Goal: Task Accomplishment & Management: Complete application form

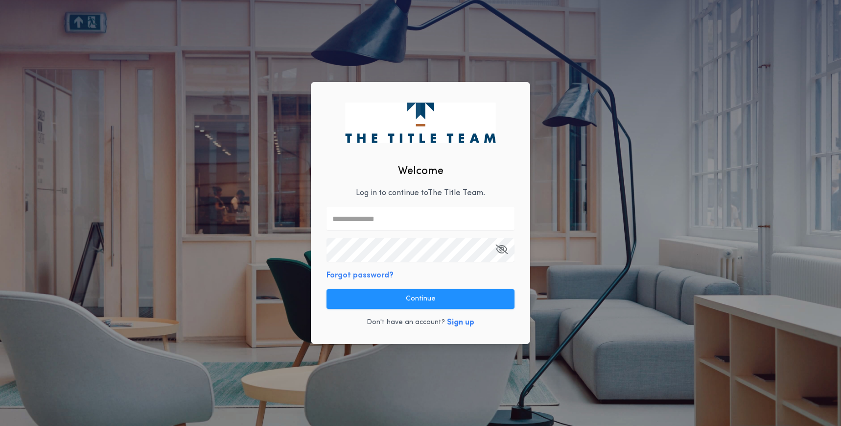
click at [379, 205] on div "Welcome Log in to continue to The Title Team . Forgot password? Continue Don't …" at bounding box center [420, 213] width 219 height 263
click at [378, 223] on input "text" at bounding box center [421, 219] width 188 height 24
type input "**********"
click at [407, 307] on button "Continue" at bounding box center [421, 299] width 188 height 20
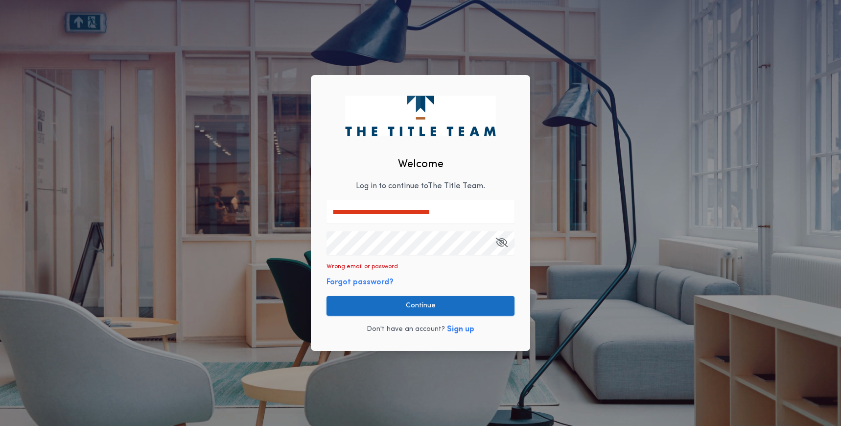
click at [413, 307] on button "Continue" at bounding box center [421, 306] width 188 height 20
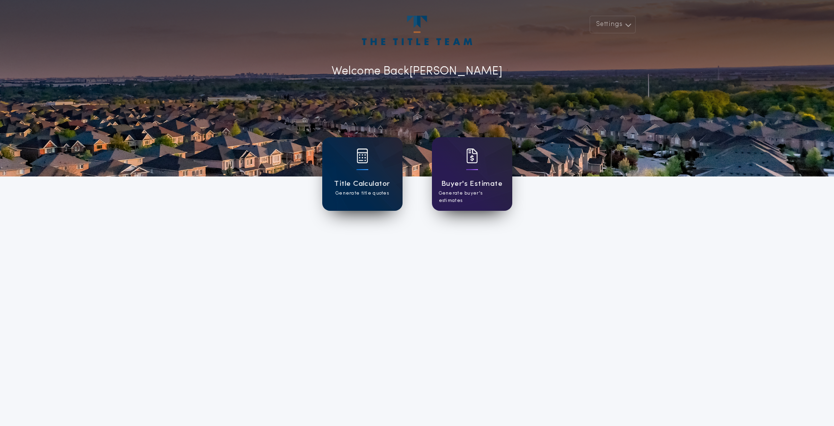
click at [355, 177] on div "Title Calculator Generate title quotes" at bounding box center [362, 173] width 80 height 73
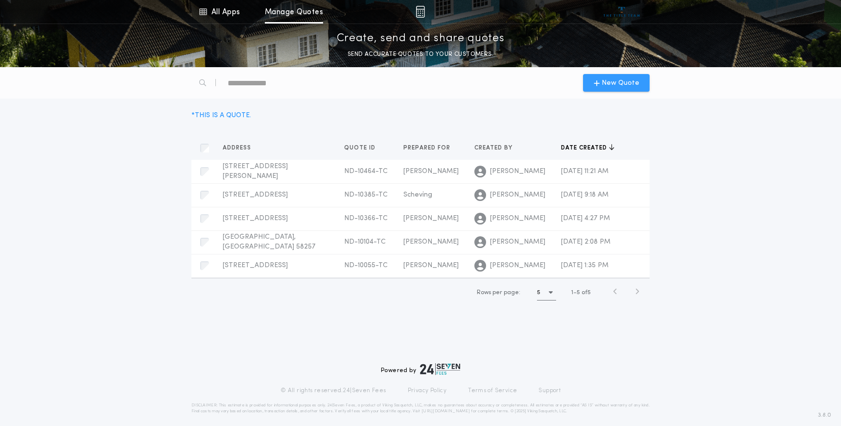
click at [608, 87] on span "New Quote" at bounding box center [621, 83] width 38 height 10
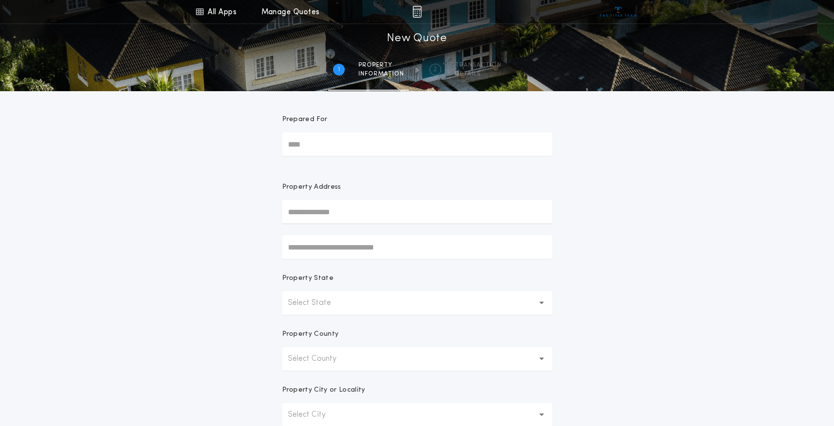
click at [445, 140] on input "Prepared For" at bounding box center [417, 144] width 270 height 24
type input "*******"
click at [303, 214] on input "text" at bounding box center [417, 212] width 270 height 24
type input "**********"
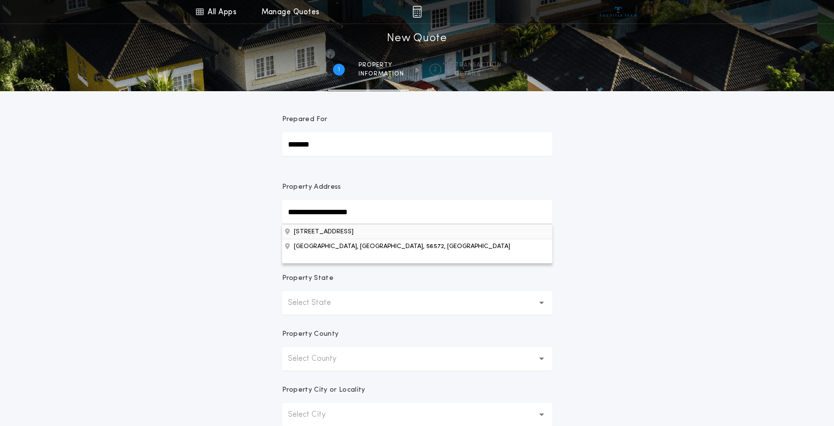
click at [370, 236] on button "[STREET_ADDRESS]" at bounding box center [417, 231] width 270 height 15
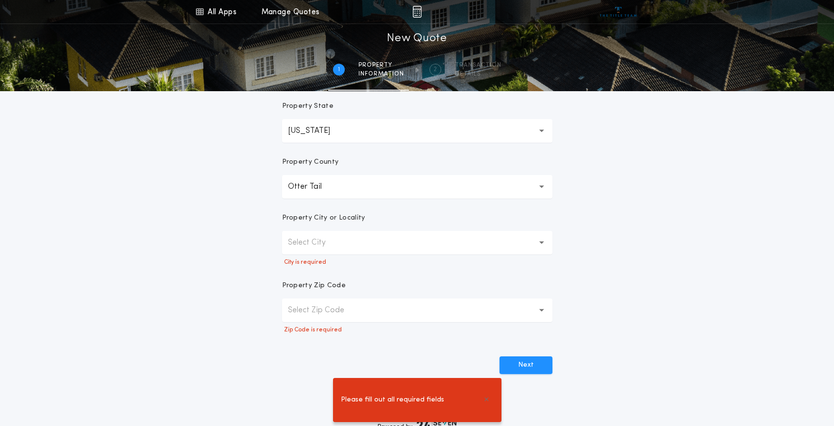
scroll to position [196, 0]
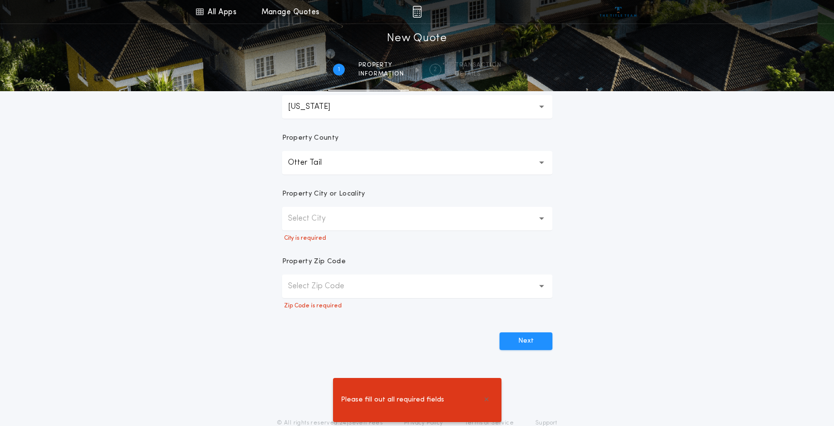
click at [336, 223] on p "Select City" at bounding box center [314, 219] width 53 height 12
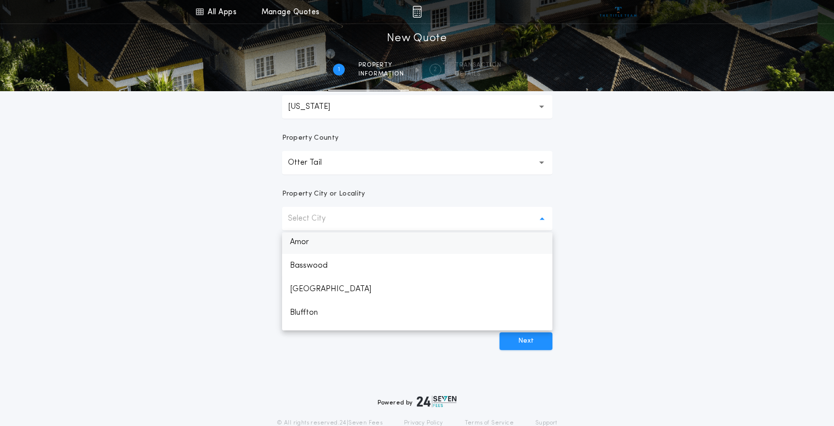
scroll to position [0, 0]
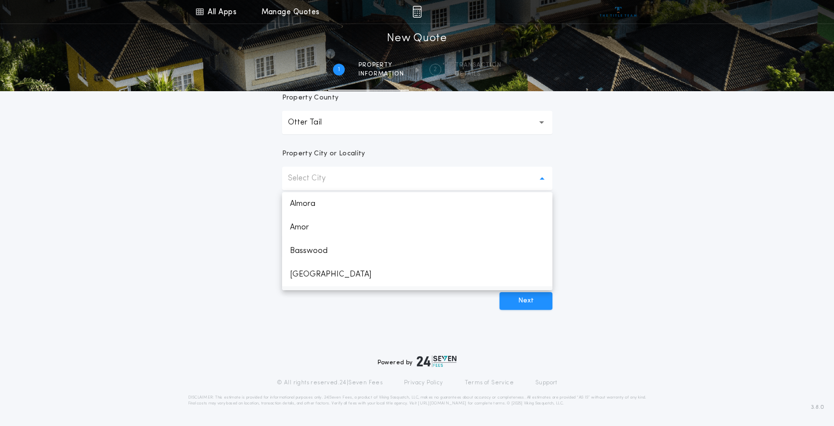
click at [323, 287] on p "Bluffton" at bounding box center [417, 298] width 270 height 24
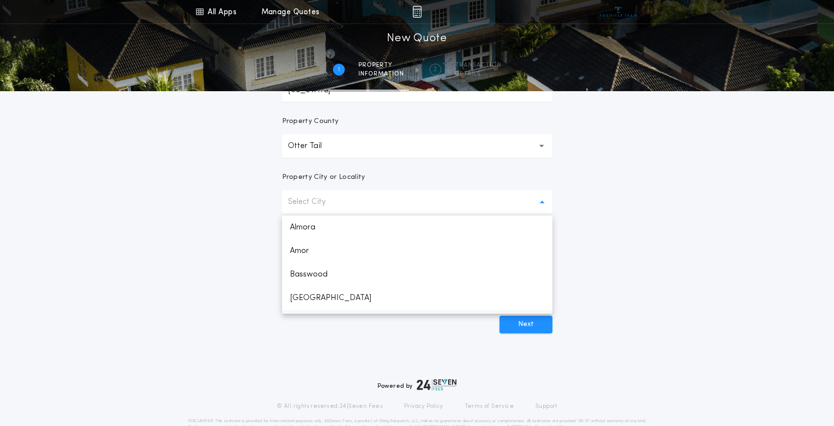
scroll to position [20, 0]
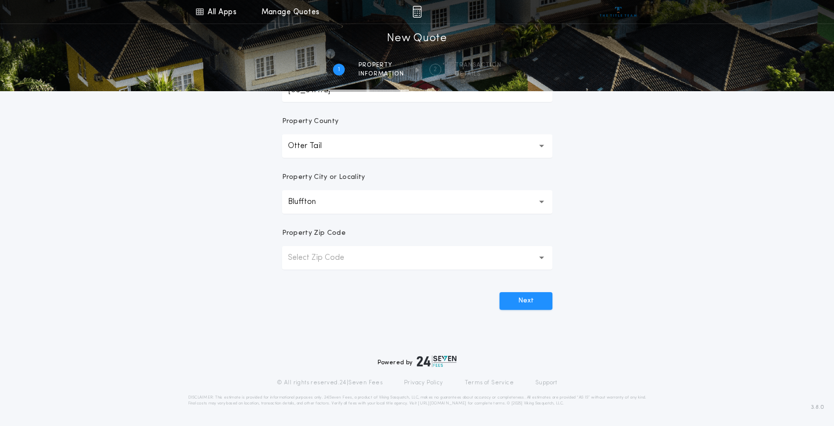
click at [344, 263] on p "Select Zip Code" at bounding box center [324, 258] width 72 height 12
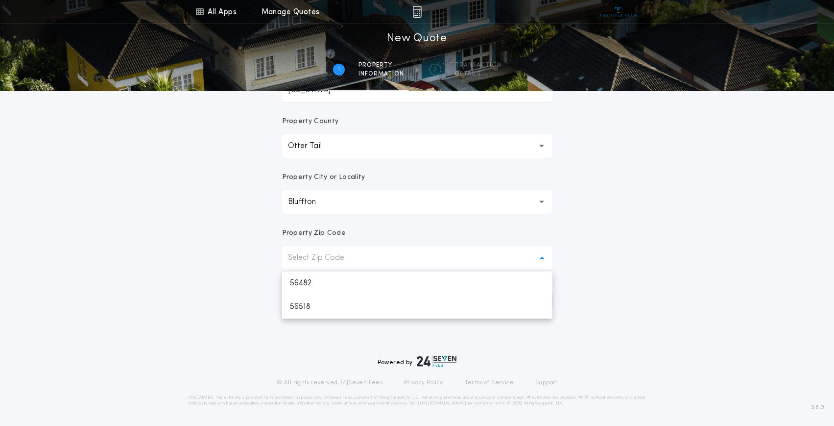
click at [344, 261] on p "Select Zip Code" at bounding box center [324, 258] width 72 height 12
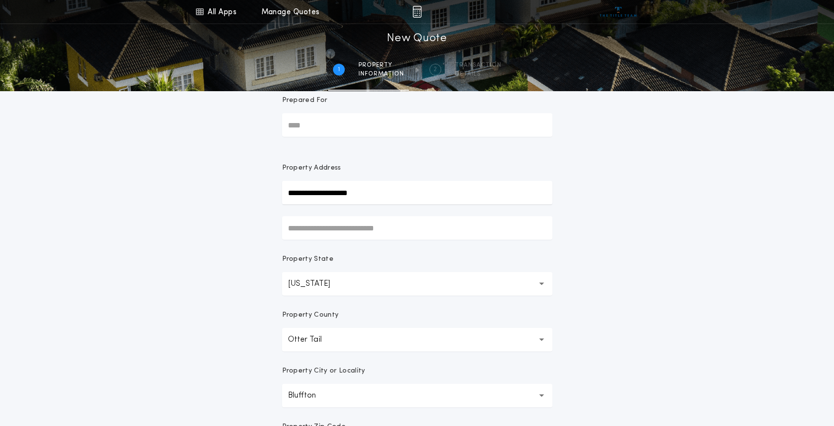
scroll to position [0, 0]
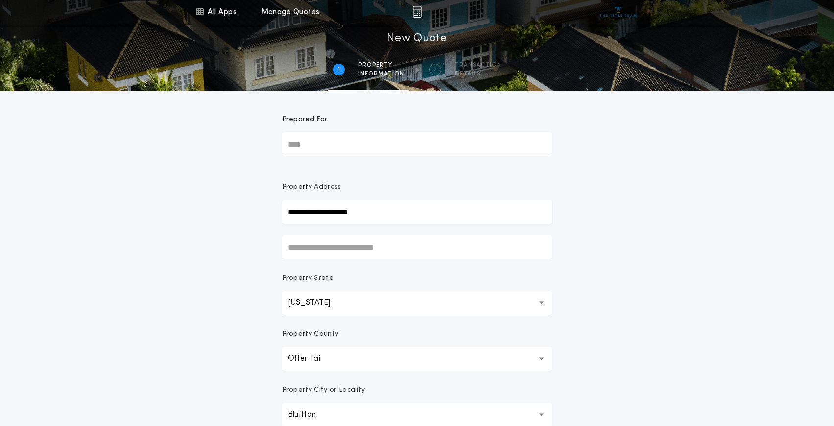
click at [426, 350] on button "Otter Tail" at bounding box center [417, 359] width 270 height 24
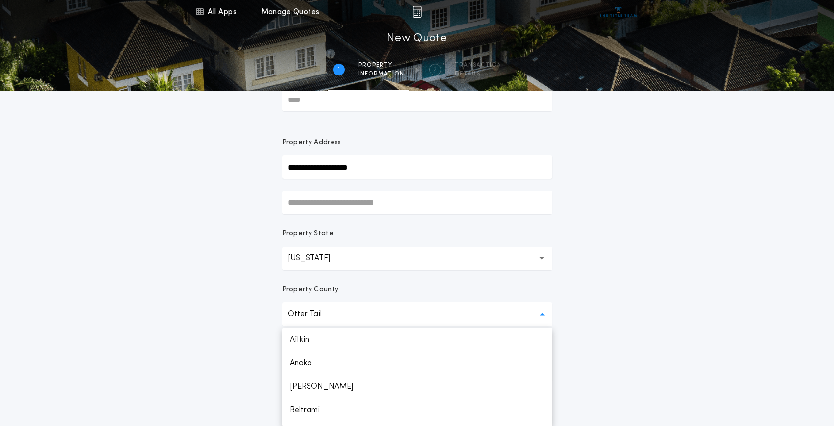
scroll to position [1219, 0]
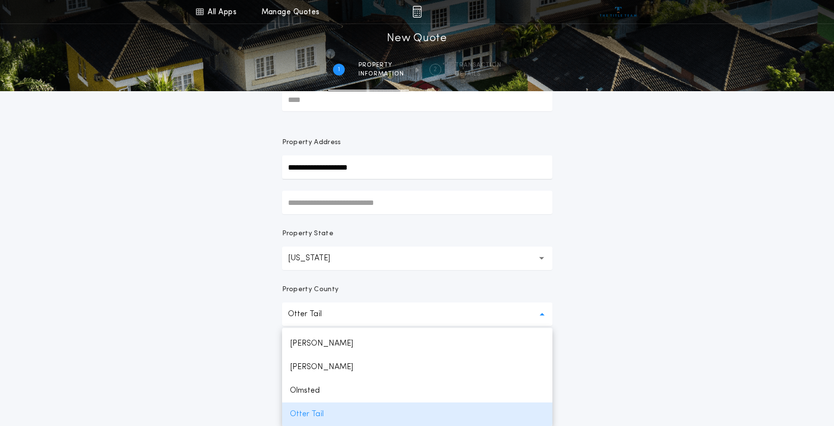
click at [676, 332] on div "**********" at bounding box center [417, 235] width 834 height 560
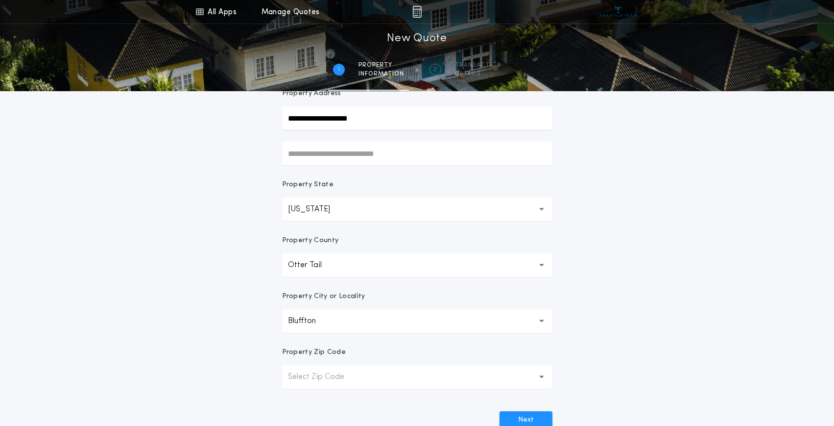
click at [365, 315] on button "Bluffton ********" at bounding box center [417, 321] width 270 height 24
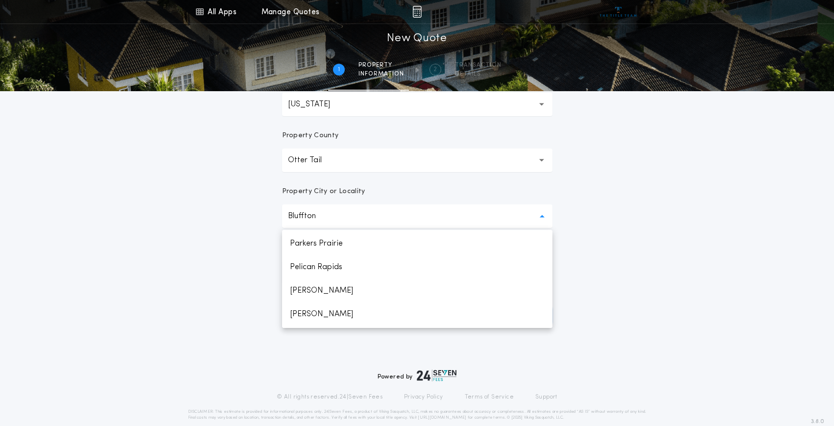
scroll to position [213, 0]
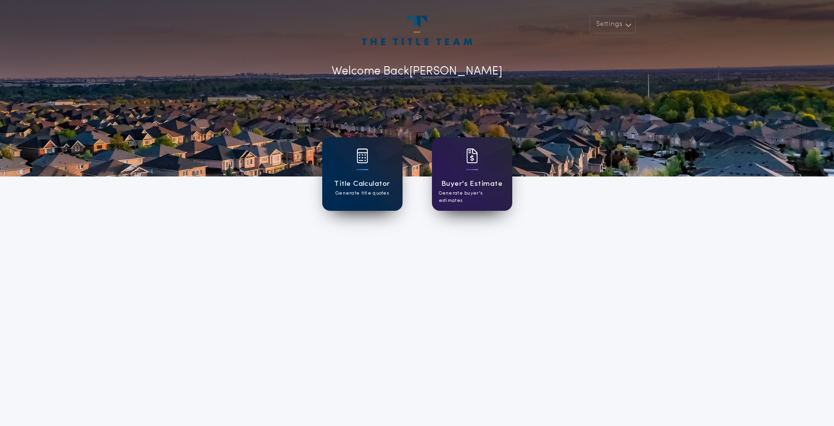
click at [371, 184] on h1 "Title Calculator" at bounding box center [362, 183] width 56 height 11
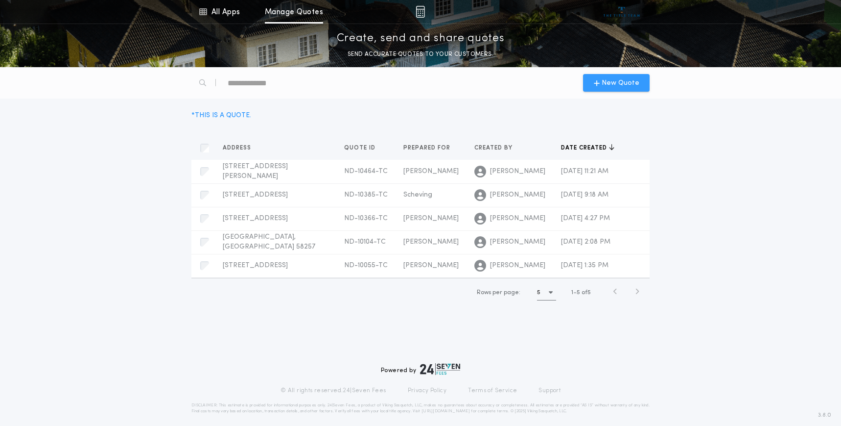
click at [620, 84] on span "New Quote" at bounding box center [621, 83] width 38 height 10
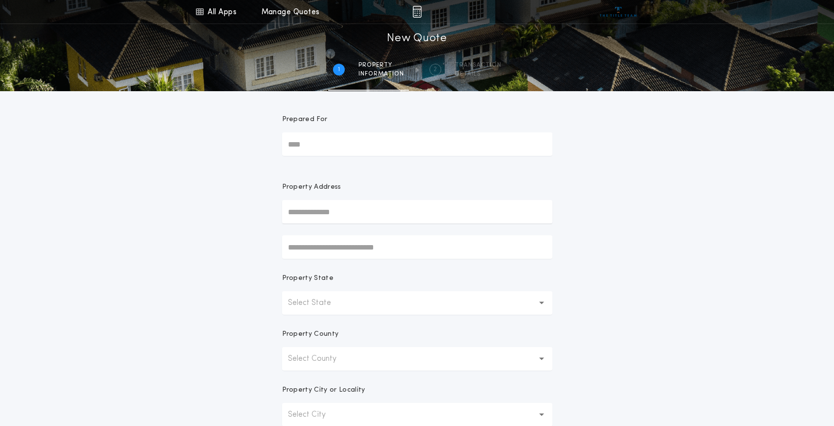
click at [334, 144] on input "Prepared For" at bounding box center [417, 144] width 270 height 24
type input "*******"
click at [321, 215] on input "text" at bounding box center [417, 212] width 270 height 24
click at [370, 199] on label "Property Address" at bounding box center [417, 202] width 270 height 41
click at [366, 208] on input "text" at bounding box center [417, 212] width 270 height 24
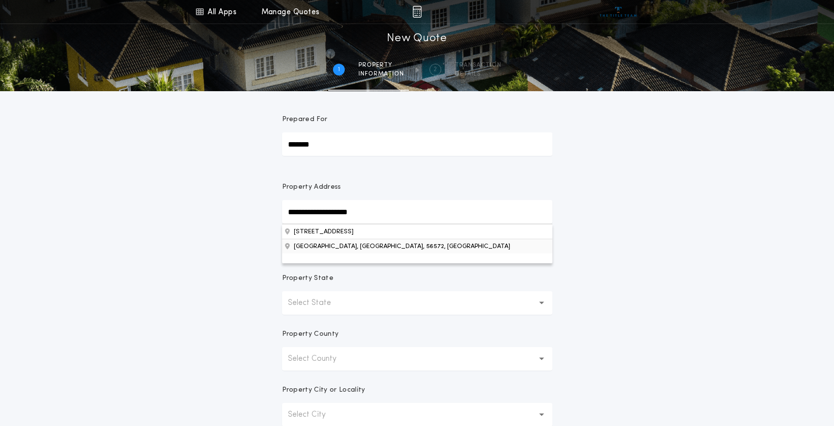
type input "**********"
click at [375, 228] on button "[STREET_ADDRESS]" at bounding box center [417, 231] width 270 height 15
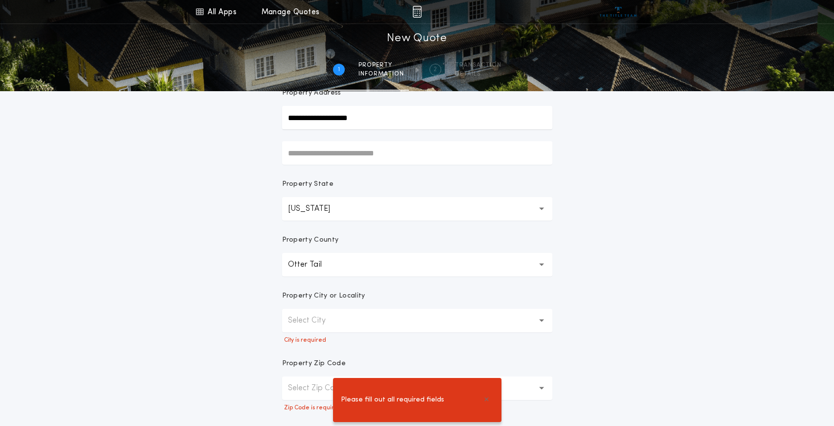
scroll to position [98, 0]
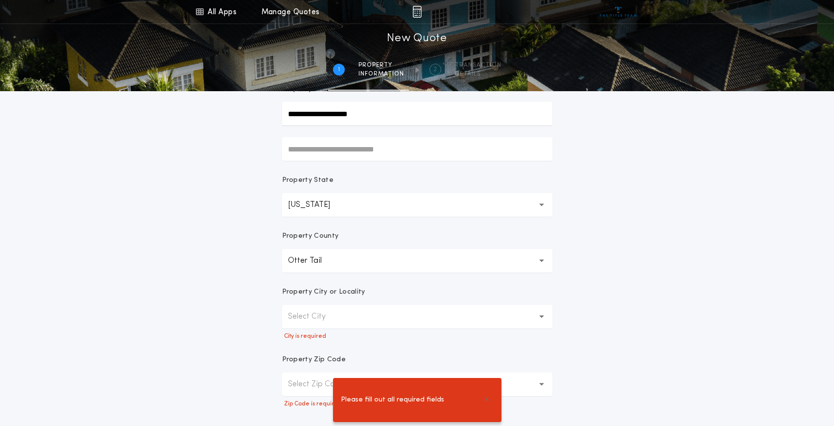
click at [340, 319] on p "Select City" at bounding box center [314, 317] width 53 height 12
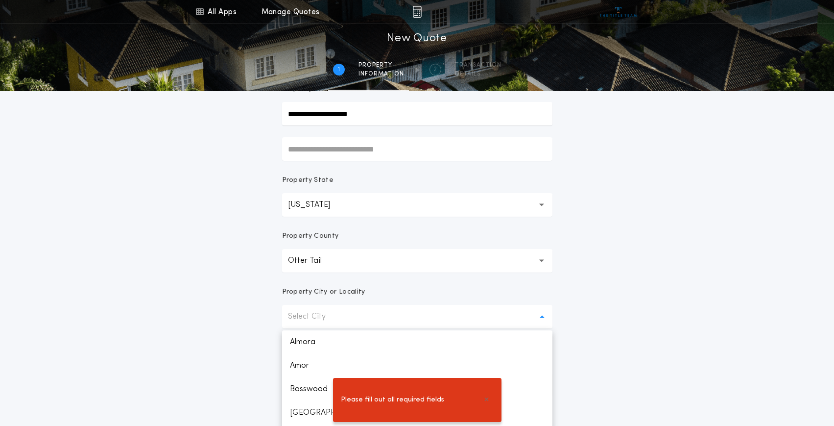
click at [276, 321] on form "**********" at bounding box center [417, 220] width 294 height 455
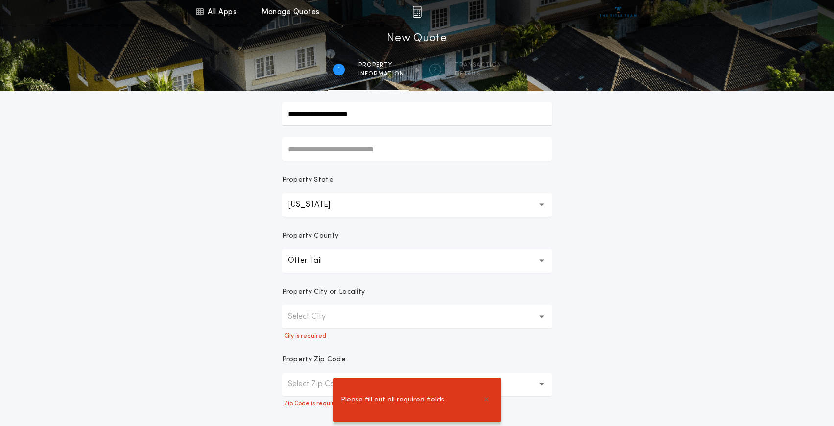
click at [227, 327] on div "**********" at bounding box center [417, 193] width 834 height 583
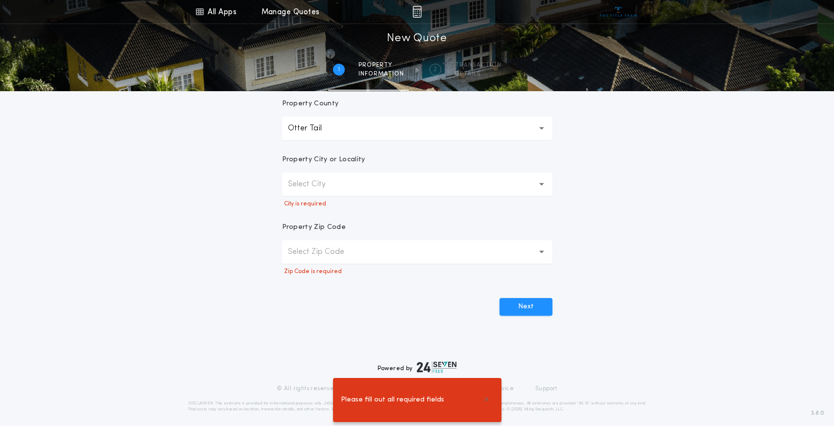
scroll to position [236, 0]
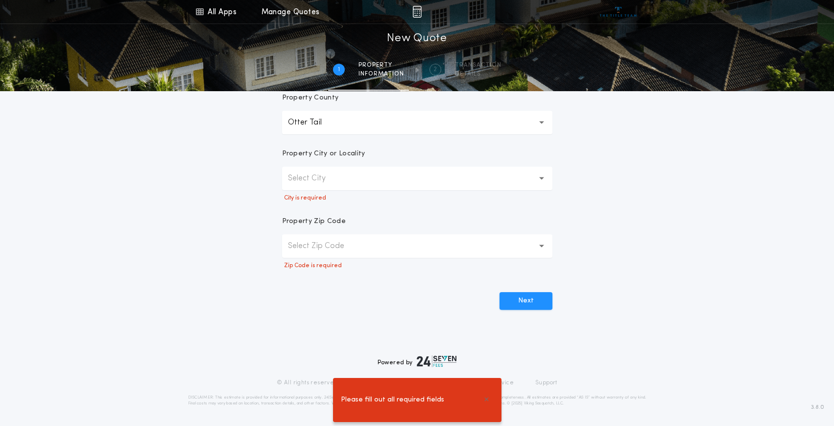
click at [346, 179] on button "Select City" at bounding box center [417, 179] width 270 height 24
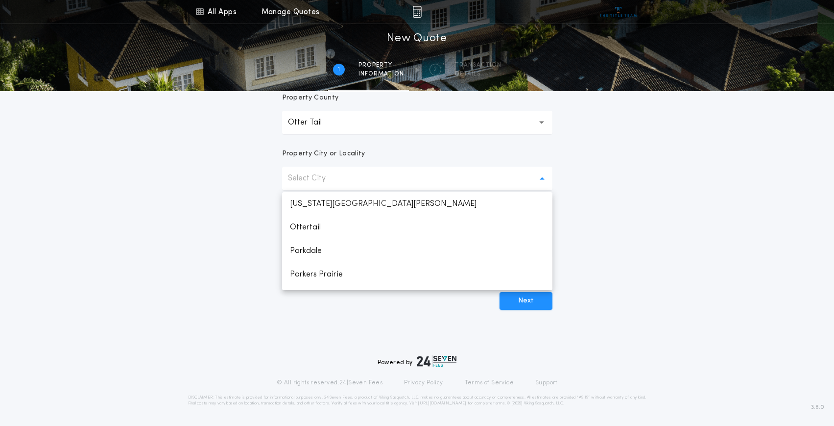
scroll to position [637, 0]
click at [347, 244] on p "Pelican Rapids" at bounding box center [417, 249] width 270 height 24
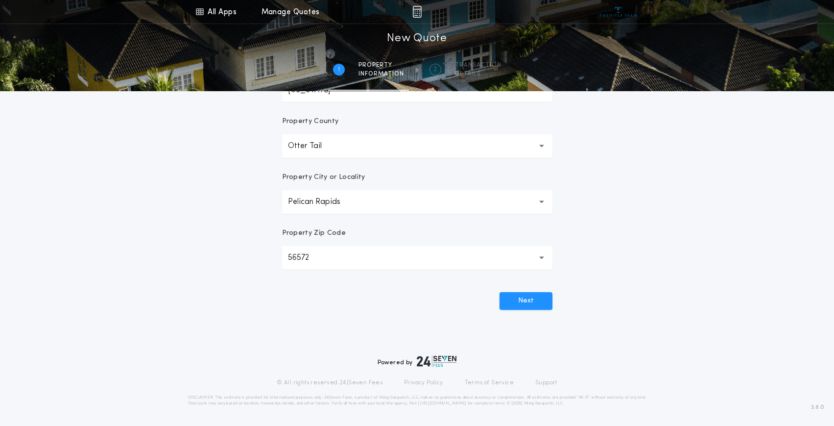
click at [345, 255] on button "56572 *****" at bounding box center [417, 258] width 270 height 24
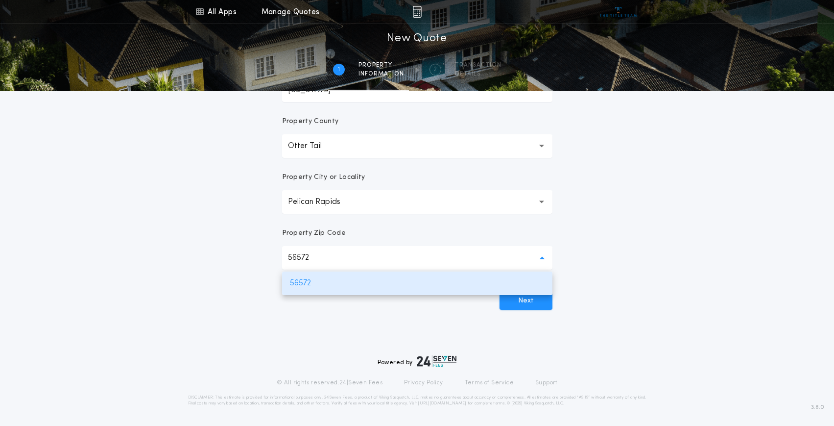
click at [345, 255] on button "56572 *****" at bounding box center [417, 258] width 270 height 24
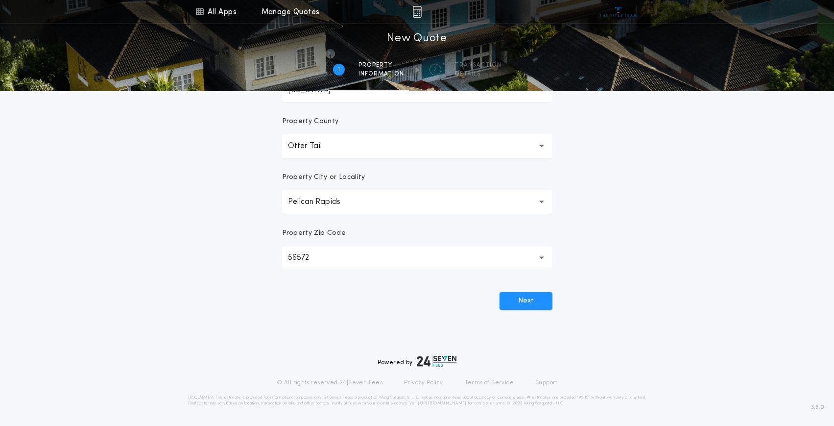
click at [318, 253] on p "56572" at bounding box center [306, 258] width 37 height 12
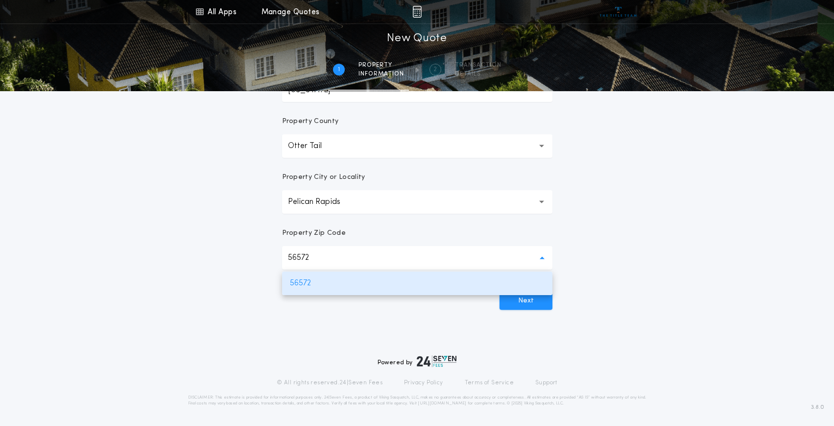
click at [318, 253] on p "56572" at bounding box center [306, 258] width 37 height 12
click at [336, 201] on p "Pelican Rapids" at bounding box center [322, 202] width 68 height 12
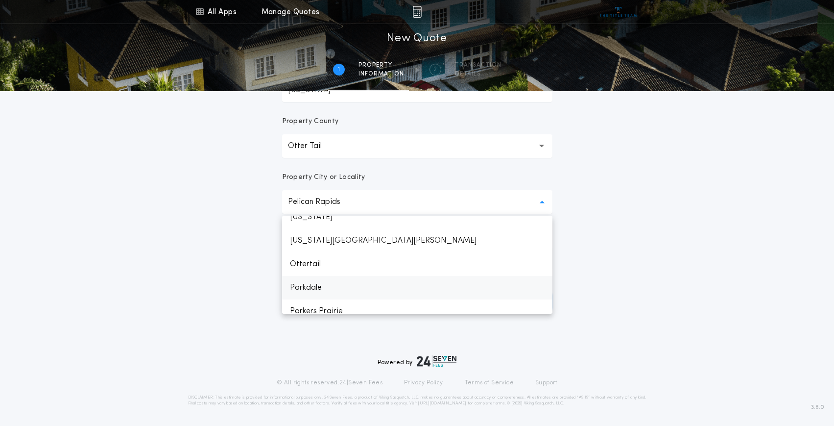
scroll to position [558, 0]
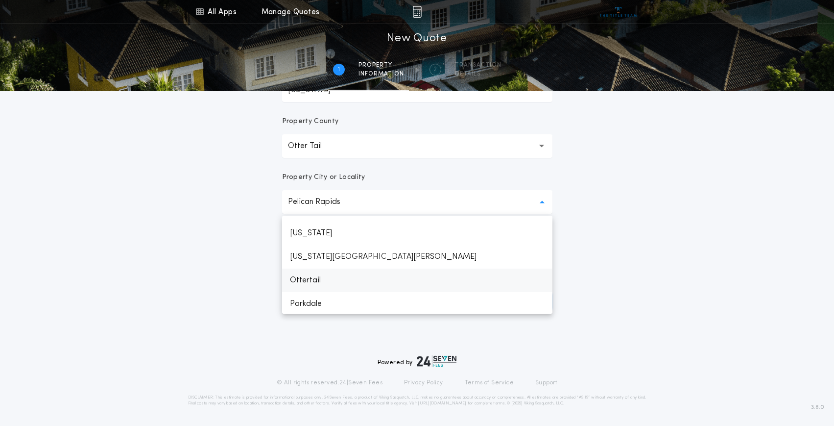
click at [321, 276] on p "Ottertail" at bounding box center [417, 280] width 270 height 24
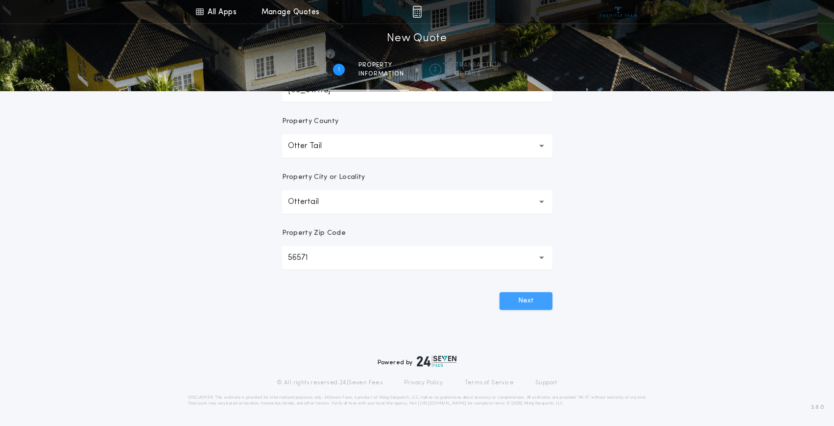
click at [521, 301] on button "Next" at bounding box center [526, 301] width 53 height 18
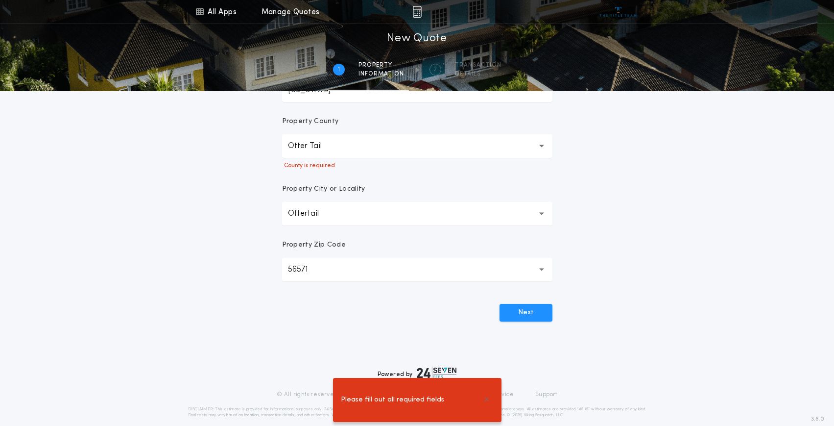
click at [336, 144] on button "Otter Tail" at bounding box center [417, 146] width 270 height 24
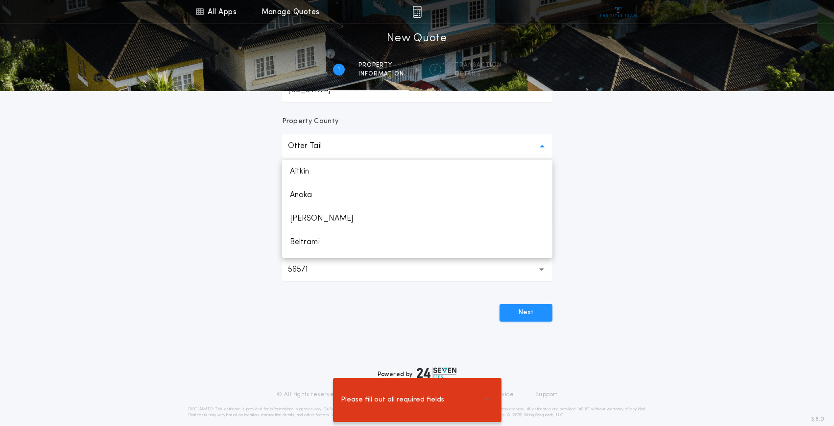
scroll to position [1219, 0]
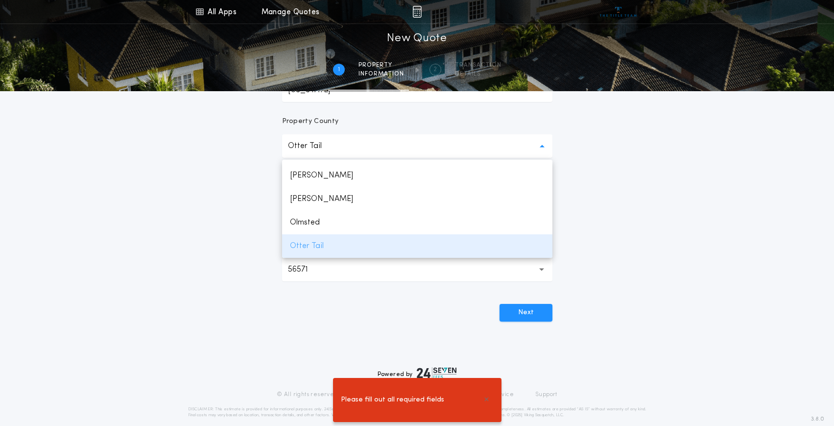
click at [307, 244] on p "Otter Tail" at bounding box center [417, 246] width 270 height 24
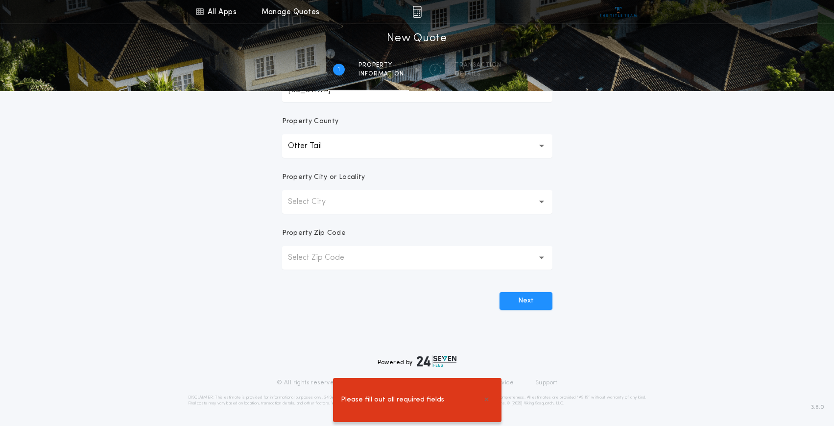
click at [380, 196] on button "Select City" at bounding box center [417, 202] width 270 height 24
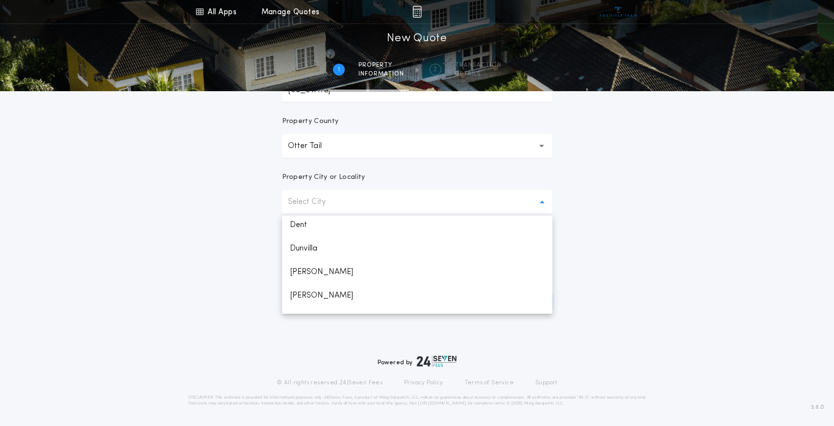
scroll to position [245, 0]
click at [314, 263] on p "Dunvilla" at bounding box center [417, 265] width 270 height 24
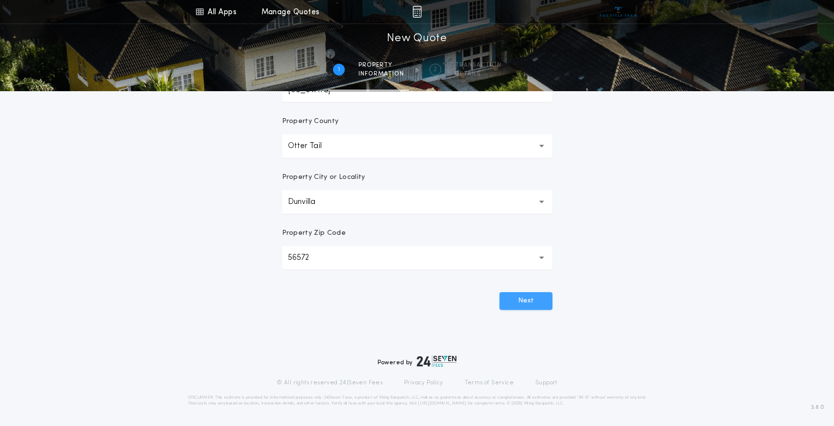
click at [513, 303] on button "Next" at bounding box center [526, 301] width 53 height 18
click at [519, 305] on button "Next" at bounding box center [526, 301] width 53 height 18
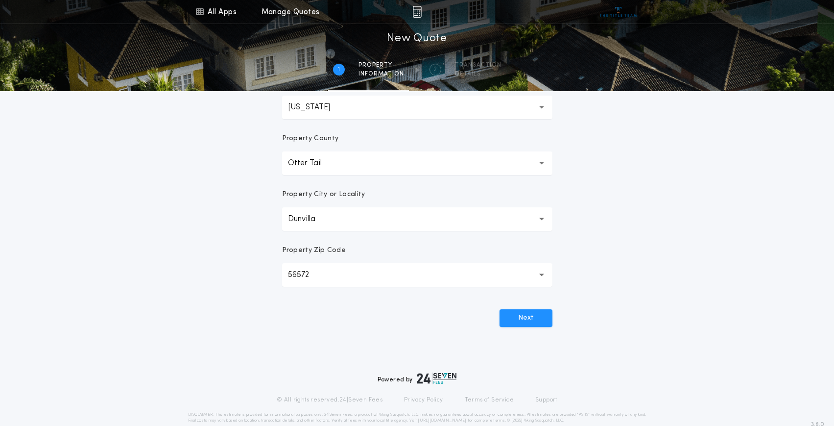
scroll to position [0, 0]
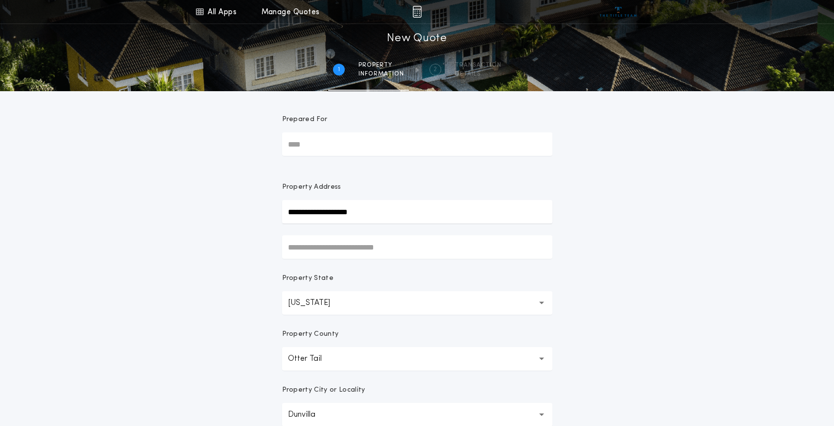
click at [367, 146] on input "Prepared For" at bounding box center [417, 144] width 270 height 24
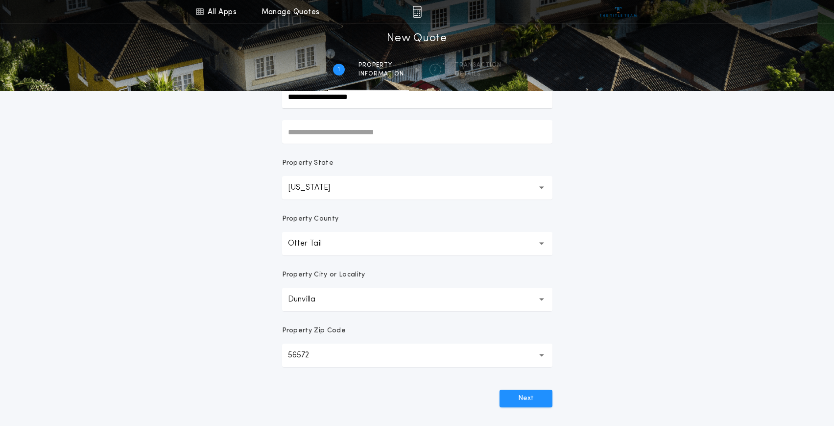
scroll to position [213, 0]
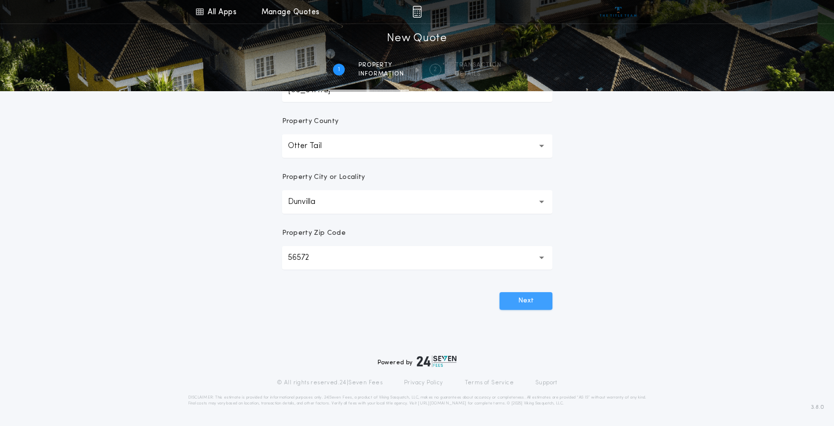
type input "*******"
click at [527, 303] on button "Next" at bounding box center [526, 301] width 53 height 18
click at [526, 299] on button "Next" at bounding box center [526, 301] width 53 height 18
click at [534, 304] on button "Next" at bounding box center [526, 301] width 53 height 18
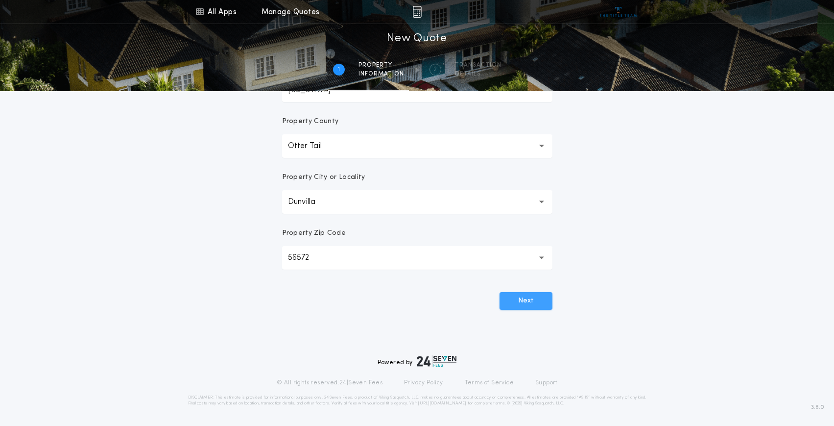
click at [534, 304] on button "Next" at bounding box center [526, 301] width 53 height 18
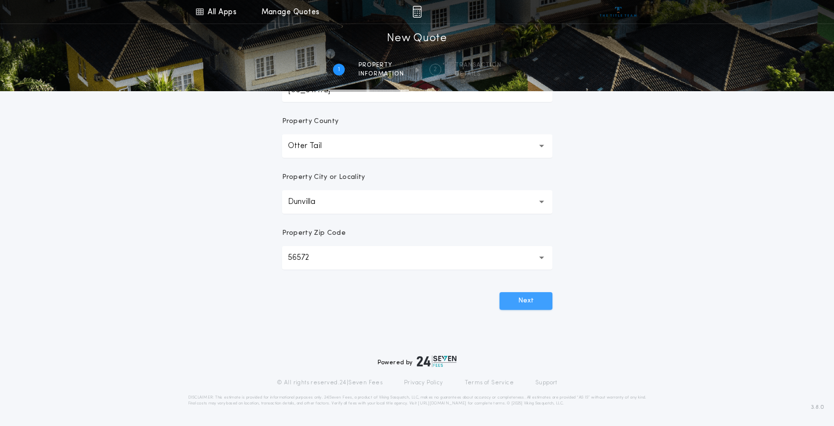
click at [534, 304] on button "Next" at bounding box center [526, 301] width 53 height 18
click at [415, 44] on h1 "New Quote" at bounding box center [417, 39] width 60 height 16
click at [414, 13] on img at bounding box center [416, 12] width 9 height 12
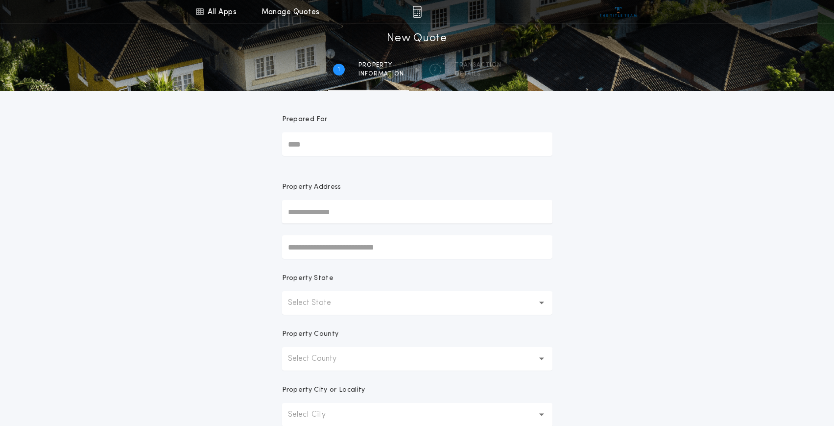
click at [378, 141] on input "Prepared For" at bounding box center [417, 144] width 270 height 24
type input "*******"
click at [437, 233] on button "[STREET_ADDRESS]" at bounding box center [417, 231] width 270 height 15
type input "**********"
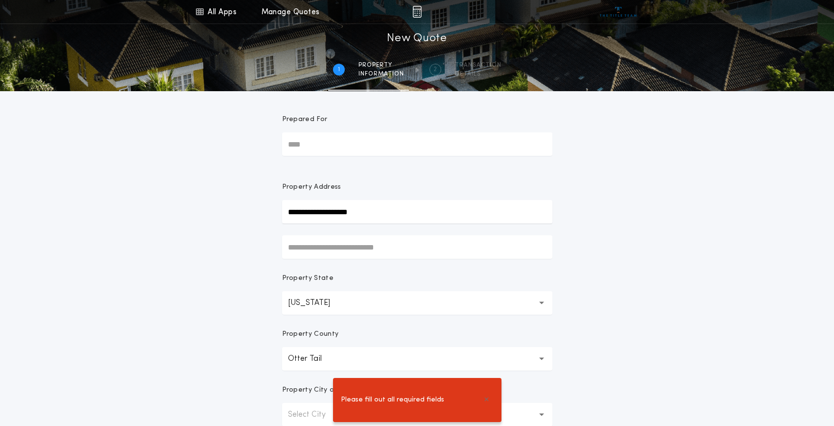
scroll to position [98, 0]
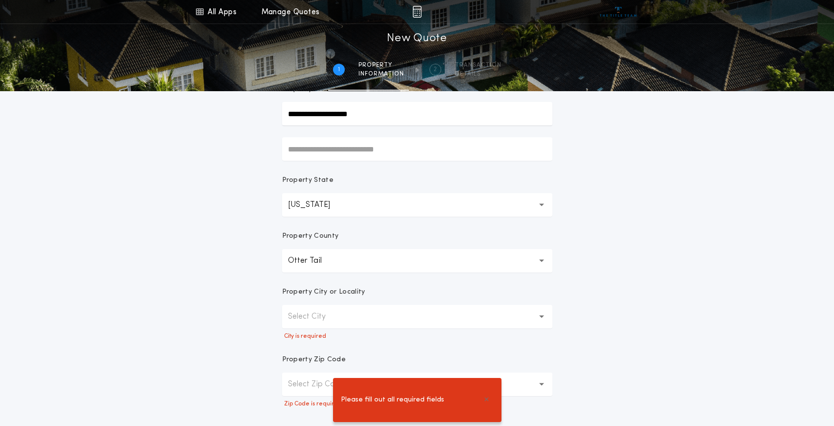
click at [385, 326] on button "Select City" at bounding box center [417, 317] width 270 height 24
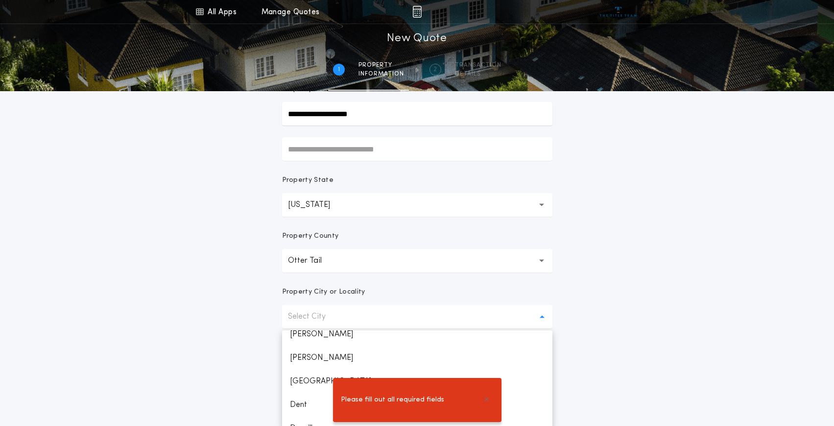
scroll to position [147, 0]
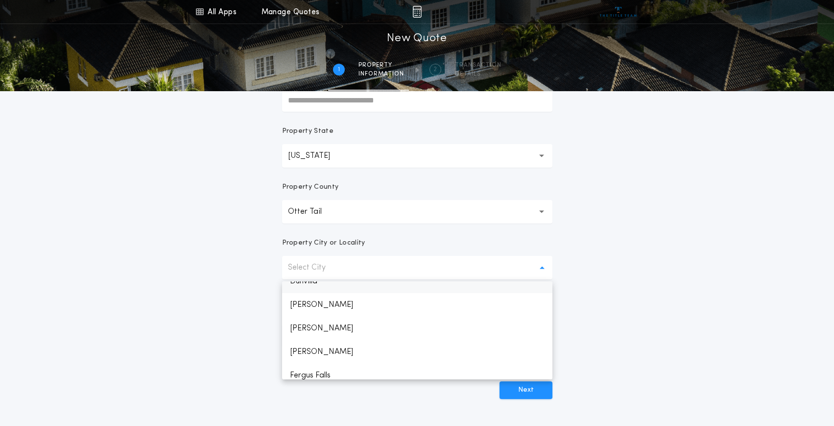
click at [313, 283] on p "Dunvilla" at bounding box center [417, 281] width 270 height 24
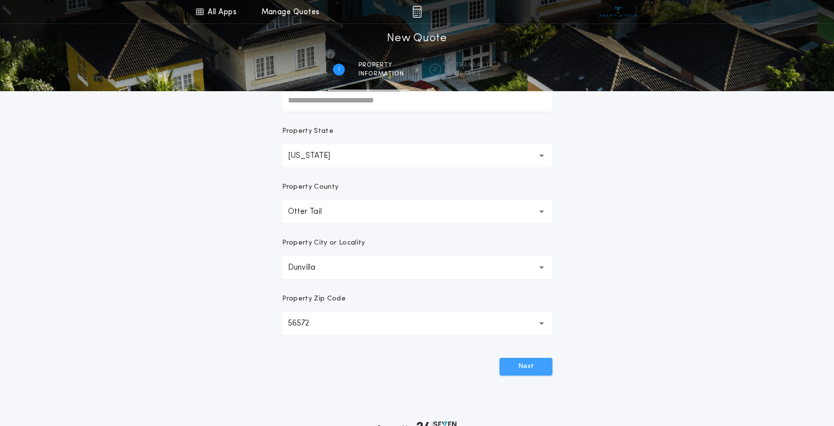
click at [538, 374] on button "Next" at bounding box center [526, 367] width 53 height 18
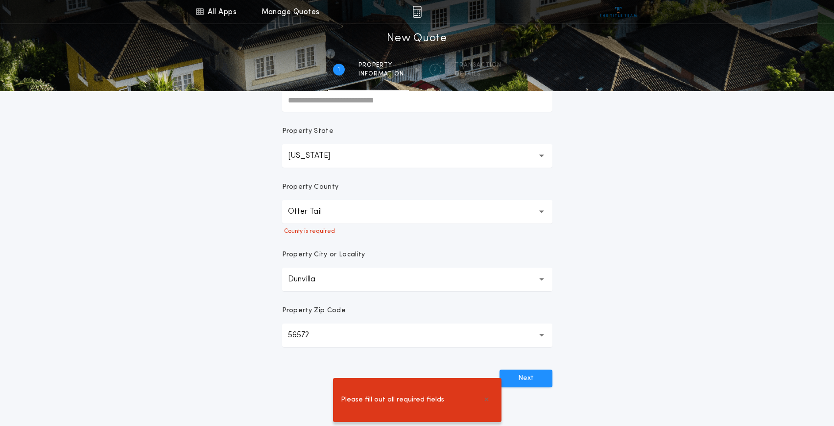
click at [363, 222] on button "Otter Tail" at bounding box center [417, 212] width 270 height 24
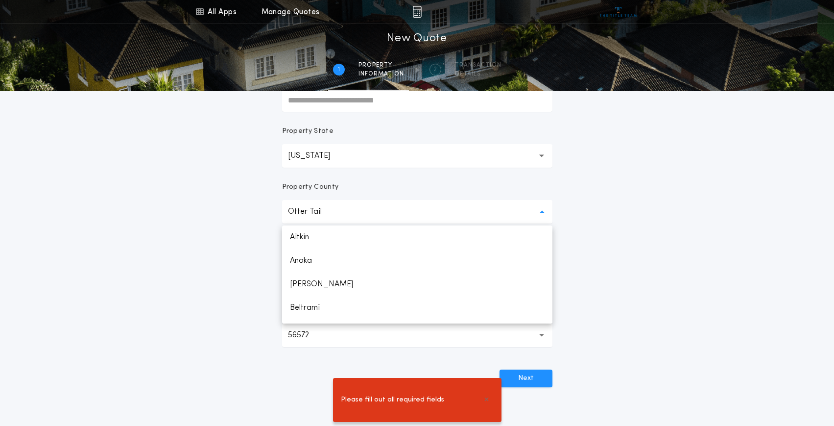
scroll to position [1219, 0]
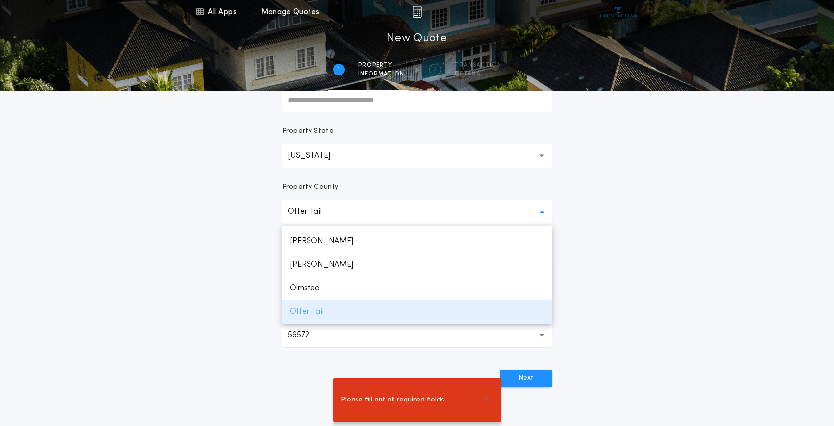
click at [314, 306] on p "Otter Tail" at bounding box center [417, 312] width 270 height 24
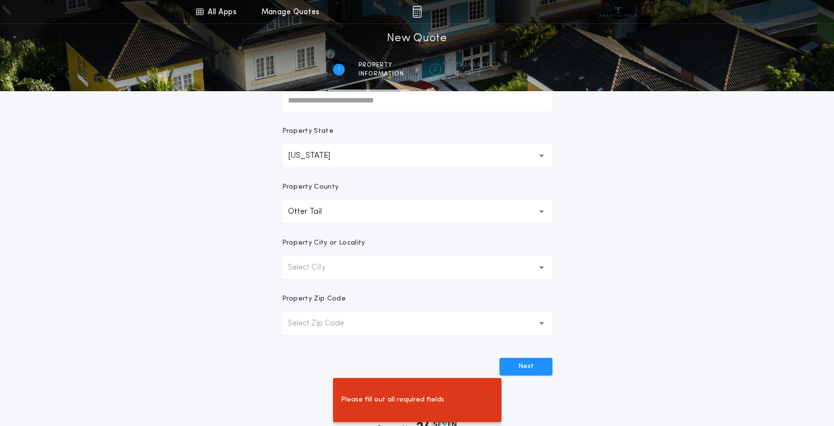
click at [323, 269] on p "Select City" at bounding box center [314, 268] width 53 height 12
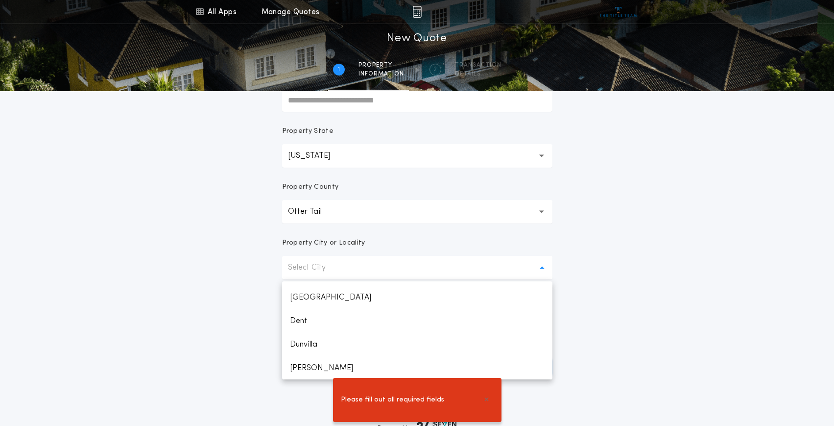
scroll to position [245, 0]
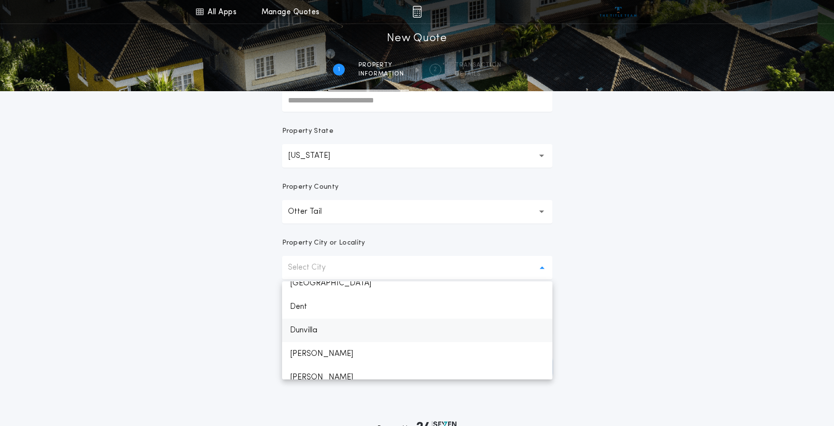
click at [311, 334] on p "Dunvilla" at bounding box center [417, 330] width 270 height 24
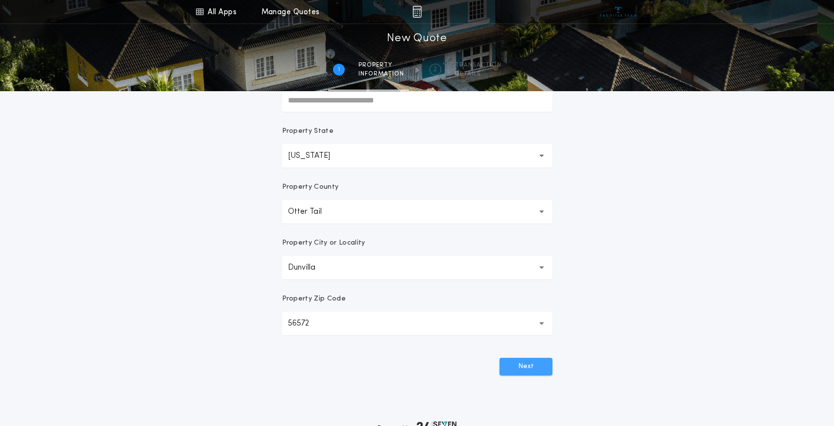
click at [521, 366] on button "Next" at bounding box center [526, 367] width 53 height 18
click at [522, 366] on button "Next" at bounding box center [526, 367] width 53 height 18
click at [524, 365] on button "Next" at bounding box center [526, 367] width 53 height 18
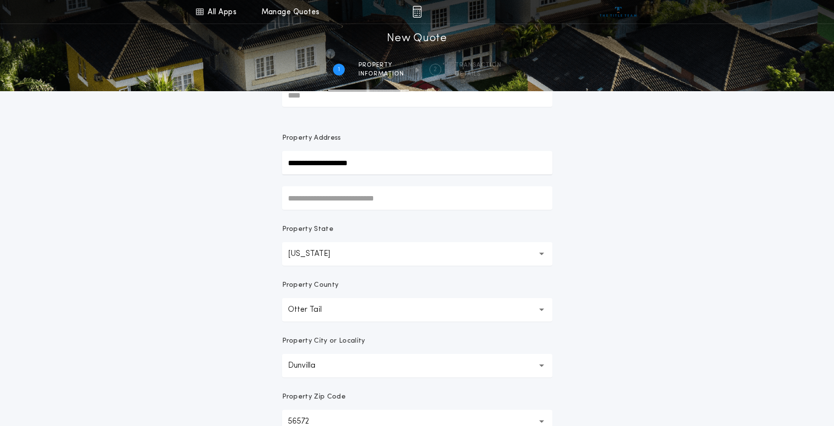
scroll to position [0, 0]
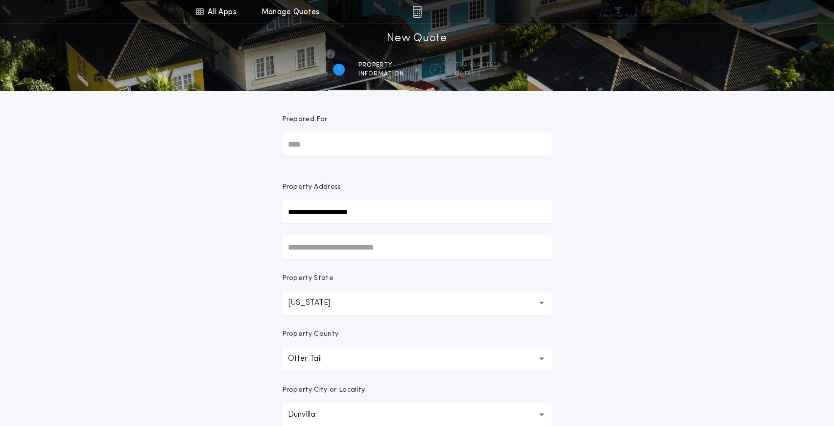
click at [367, 252] on input "text" at bounding box center [417, 247] width 270 height 24
click at [418, 15] on img at bounding box center [416, 12] width 9 height 12
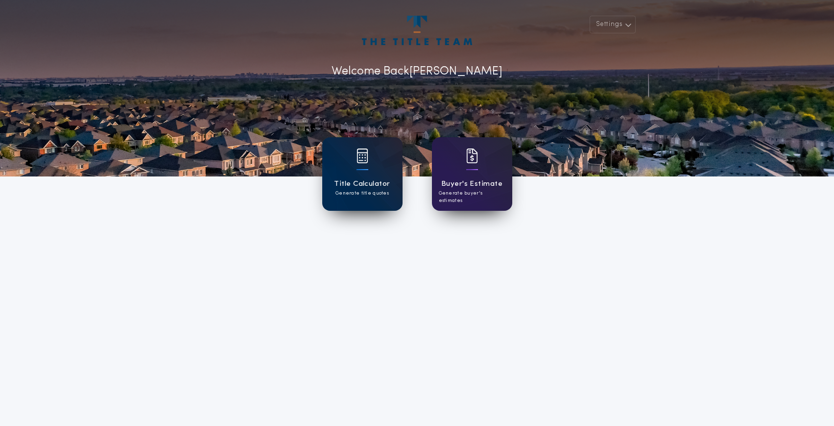
click at [360, 189] on h1 "Title Calculator" at bounding box center [362, 183] width 56 height 11
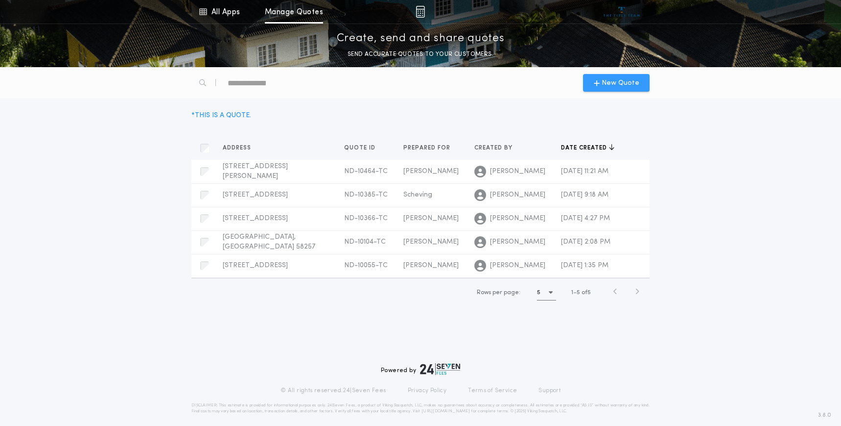
click at [618, 80] on span "New Quote" at bounding box center [621, 83] width 38 height 10
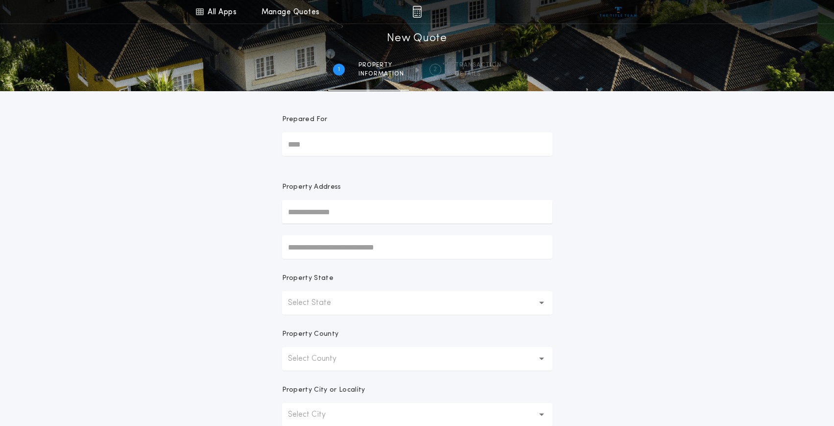
click at [428, 144] on input "Prepared For" at bounding box center [417, 144] width 270 height 24
click at [466, 174] on form "Prepared For Property Address Property State Select State Property County Selec…" at bounding box center [417, 306] width 294 height 431
click at [412, 208] on input "text" at bounding box center [417, 212] width 270 height 24
type input "**********"
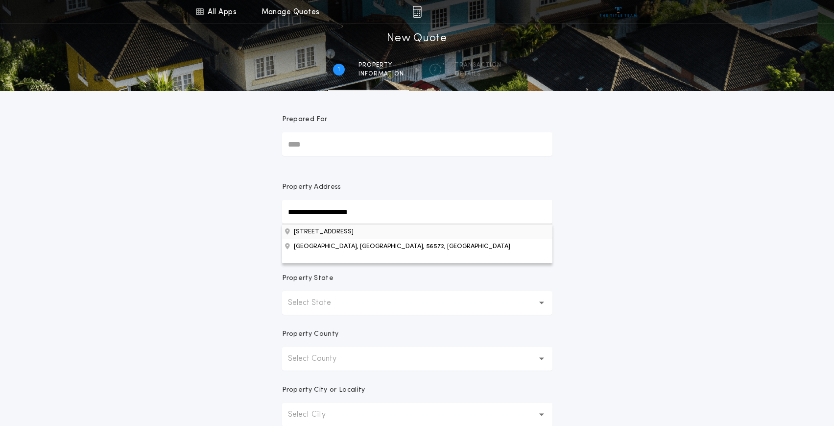
click at [420, 235] on button "[STREET_ADDRESS]" at bounding box center [417, 231] width 270 height 15
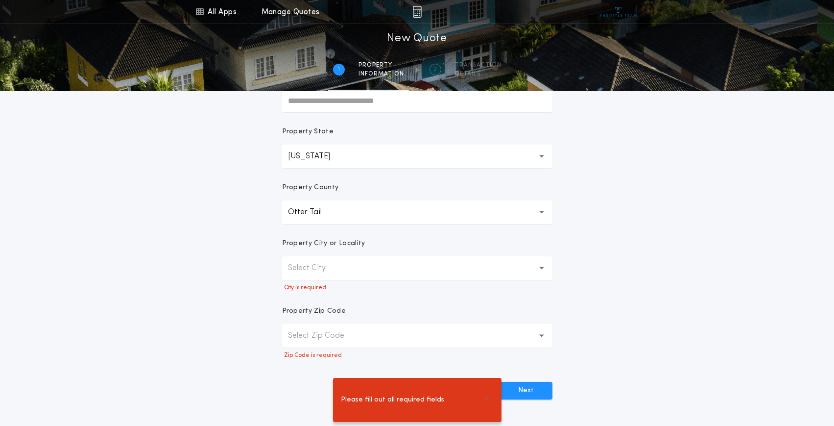
scroll to position [147, 0]
click at [311, 210] on p "Otter Tail" at bounding box center [312, 212] width 49 height 12
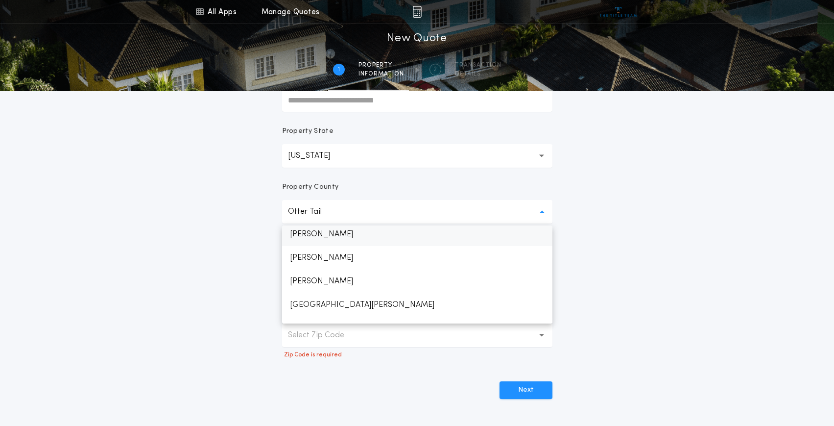
scroll to position [1708, 0]
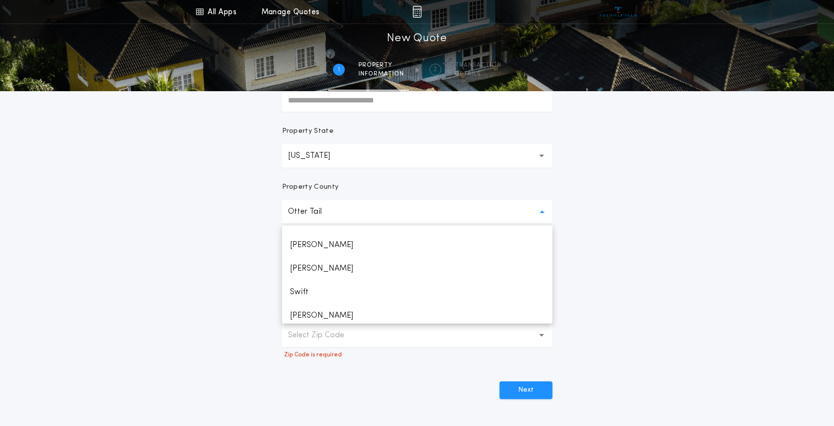
click at [662, 265] on div "**********" at bounding box center [417, 144] width 834 height 583
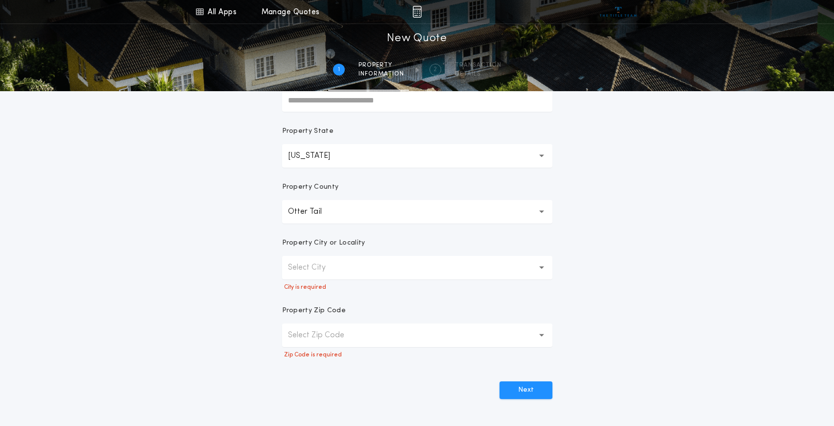
click at [387, 220] on button "Otter Tail" at bounding box center [417, 212] width 270 height 24
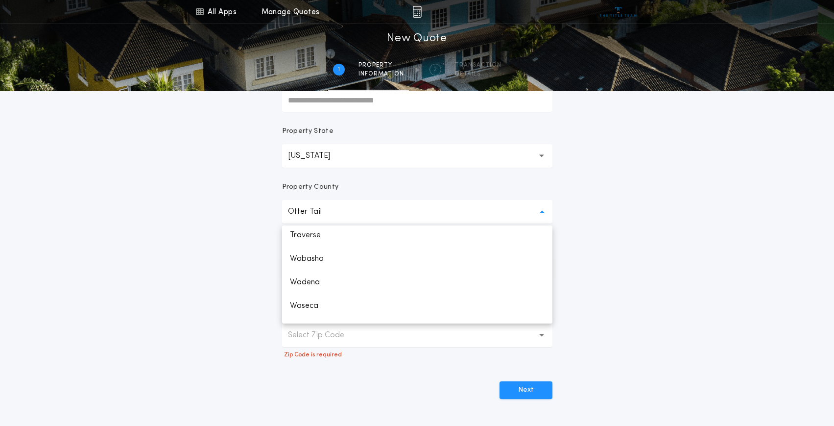
scroll to position [1947, 0]
click at [677, 275] on div "**********" at bounding box center [417, 144] width 834 height 583
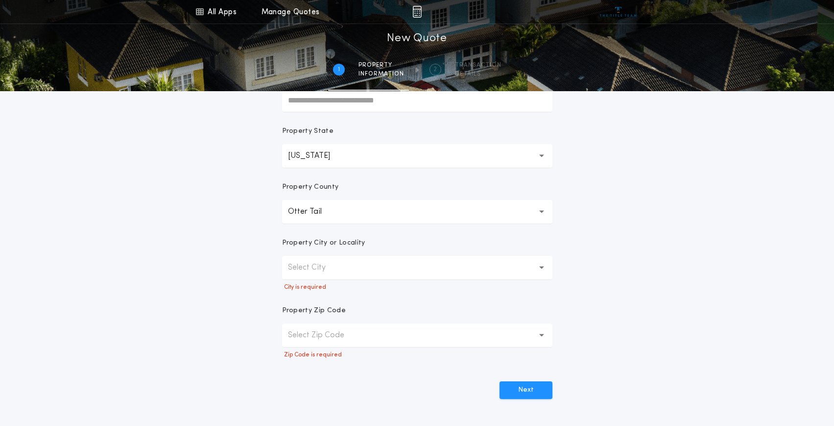
click at [407, 273] on button "Select City" at bounding box center [417, 268] width 270 height 24
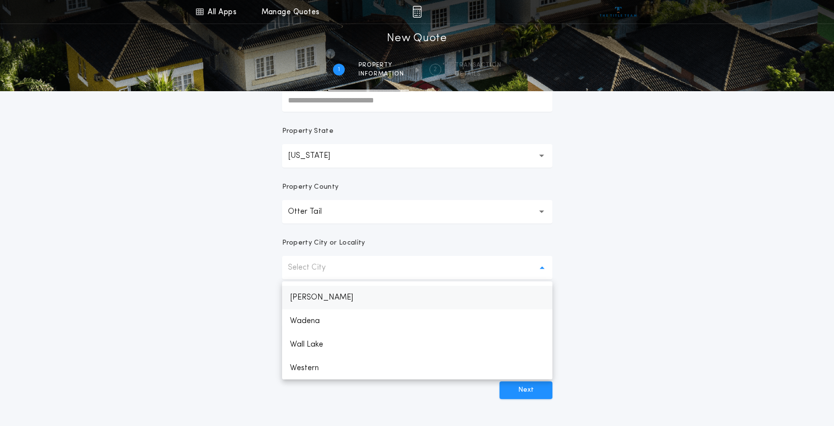
scroll to position [936, 0]
click at [237, 275] on div "**********" at bounding box center [417, 144] width 834 height 583
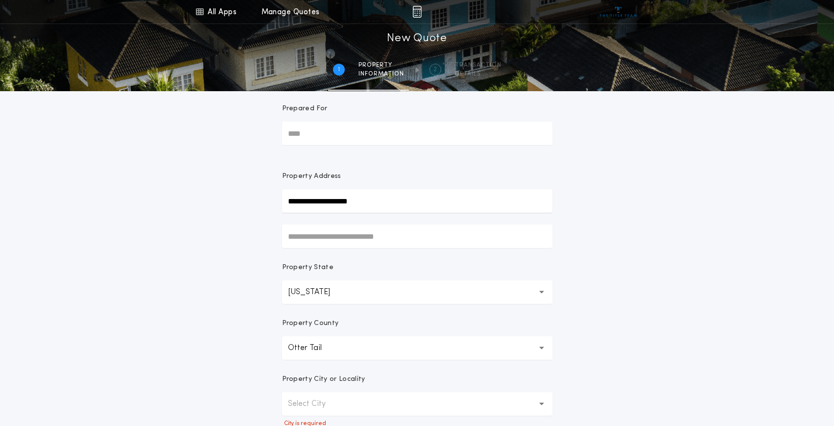
scroll to position [0, 0]
